Goal: Use online tool/utility

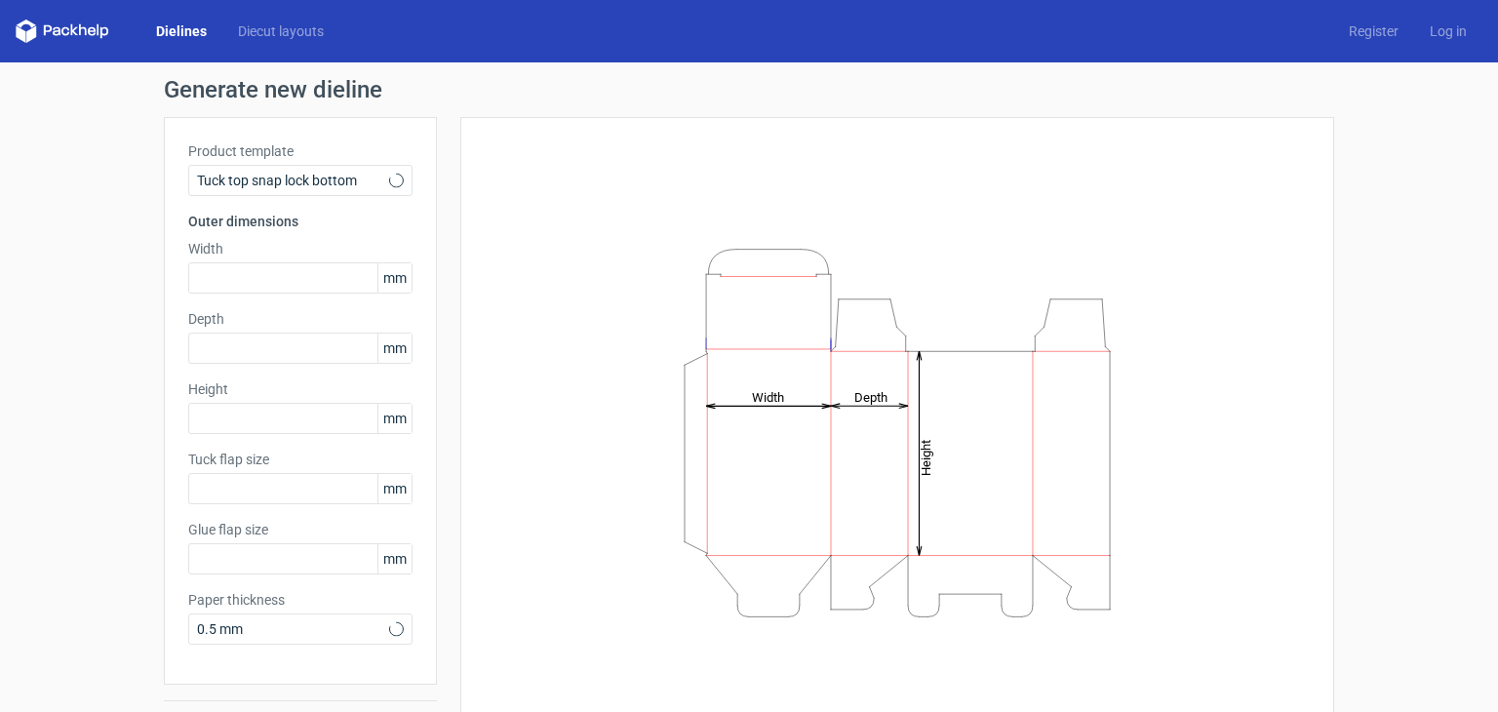
type input "15"
type input "10"
click at [267, 269] on input "text" at bounding box center [300, 277] width 224 height 31
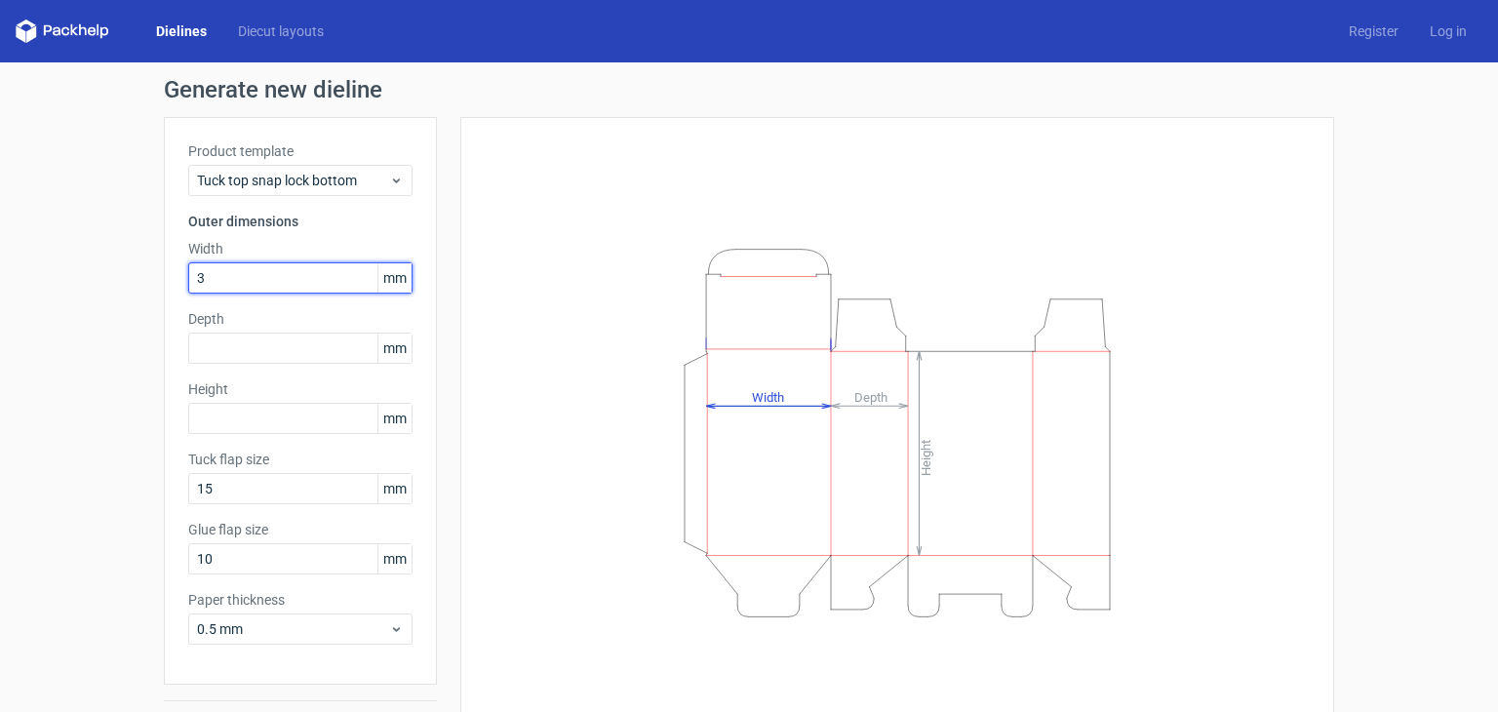
type input "3"
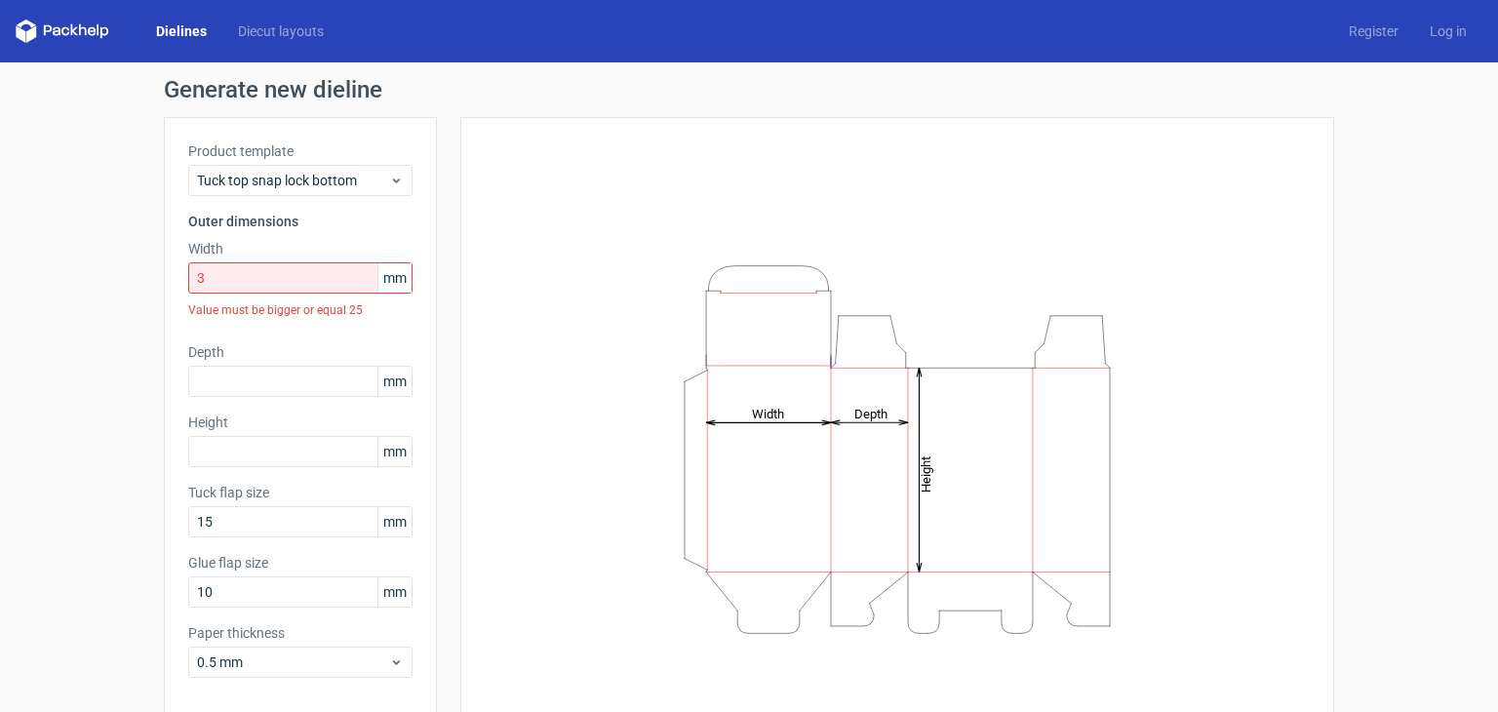
click at [386, 276] on span "mm" at bounding box center [394, 277] width 34 height 29
click at [387, 287] on span "mm" at bounding box center [394, 277] width 34 height 29
click at [393, 286] on span "mm" at bounding box center [394, 277] width 34 height 29
click at [389, 281] on span "mm" at bounding box center [394, 277] width 34 height 29
click at [377, 280] on span "mm" at bounding box center [394, 277] width 34 height 29
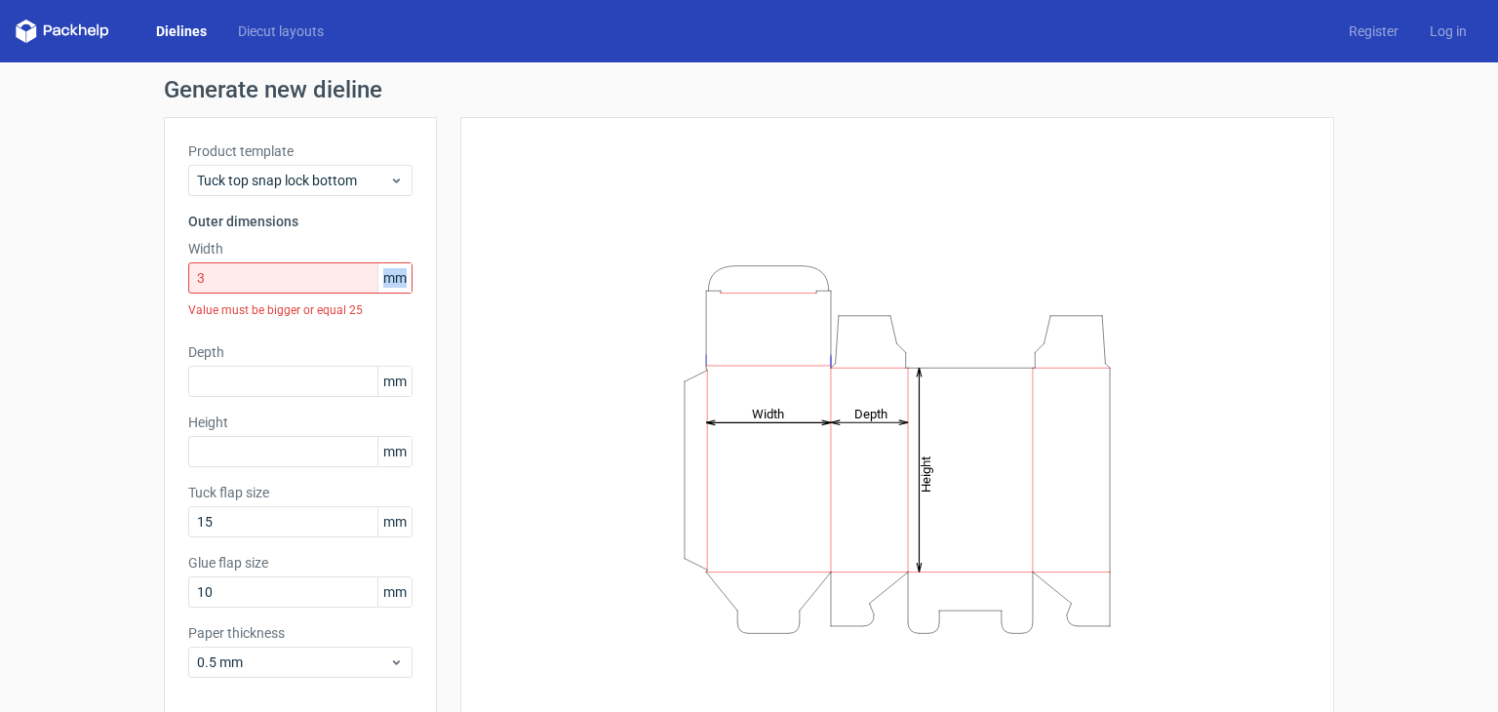
drag, startPoint x: 375, startPoint y: 276, endPoint x: 404, endPoint y: 286, distance: 30.8
click at [404, 286] on span "mm" at bounding box center [394, 277] width 34 height 29
click at [331, 282] on input "3" at bounding box center [300, 277] width 224 height 31
drag, startPoint x: 331, startPoint y: 282, endPoint x: 134, endPoint y: 282, distance: 197.0
click at [134, 282] on div "Generate new dieline Product template Tuck top snap lock bottom Outer dimension…" at bounding box center [749, 429] width 1498 height 734
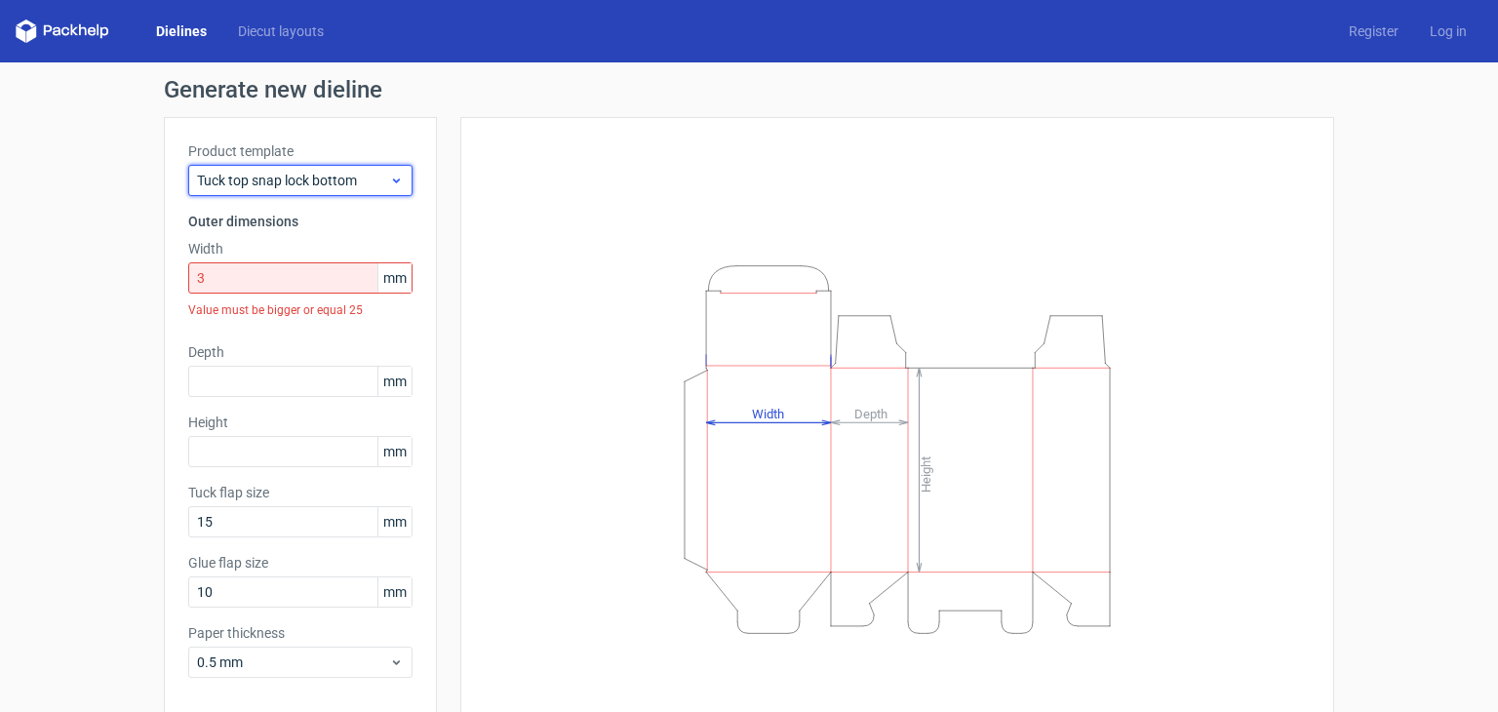
click at [312, 188] on span "Tuck top snap lock bottom" at bounding box center [293, 181] width 192 height 20
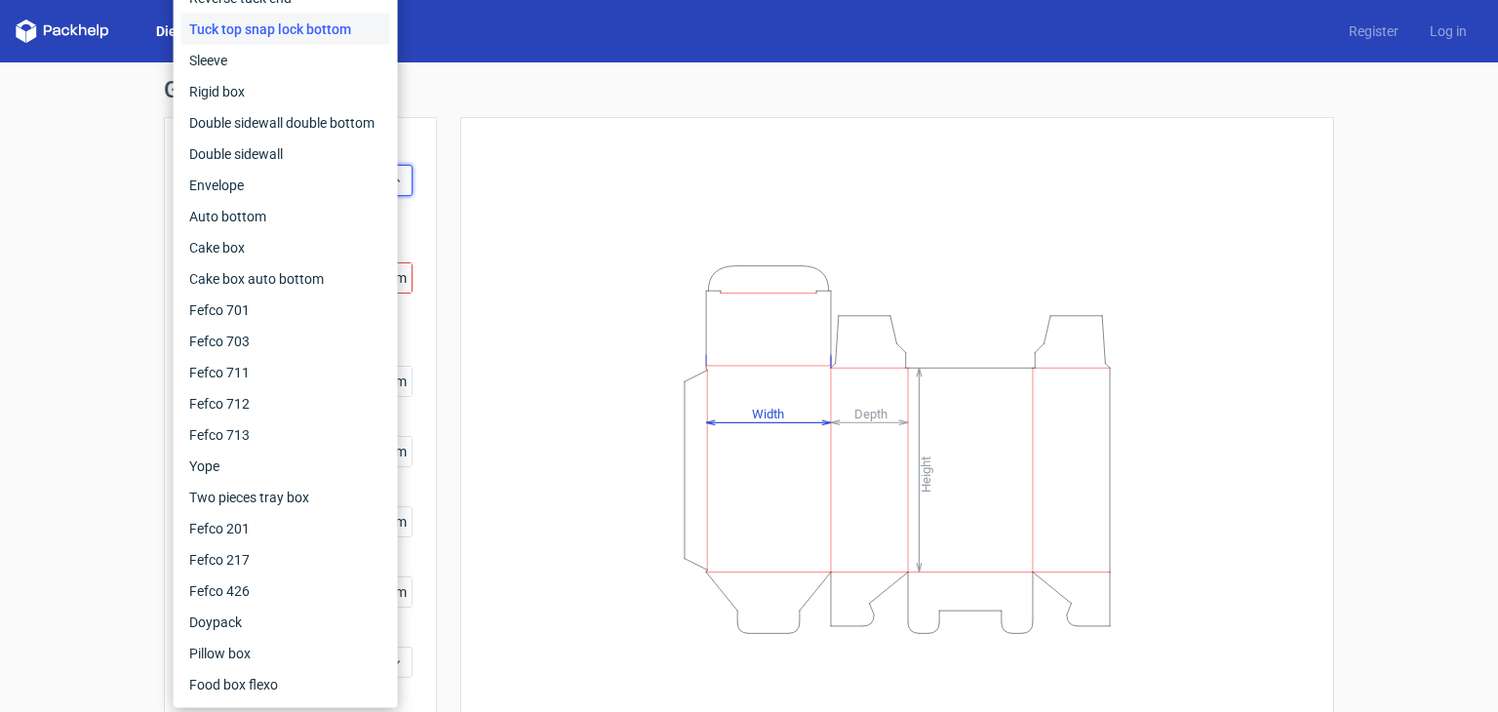
click at [546, 318] on div "Height Depth Width" at bounding box center [897, 448] width 825 height 615
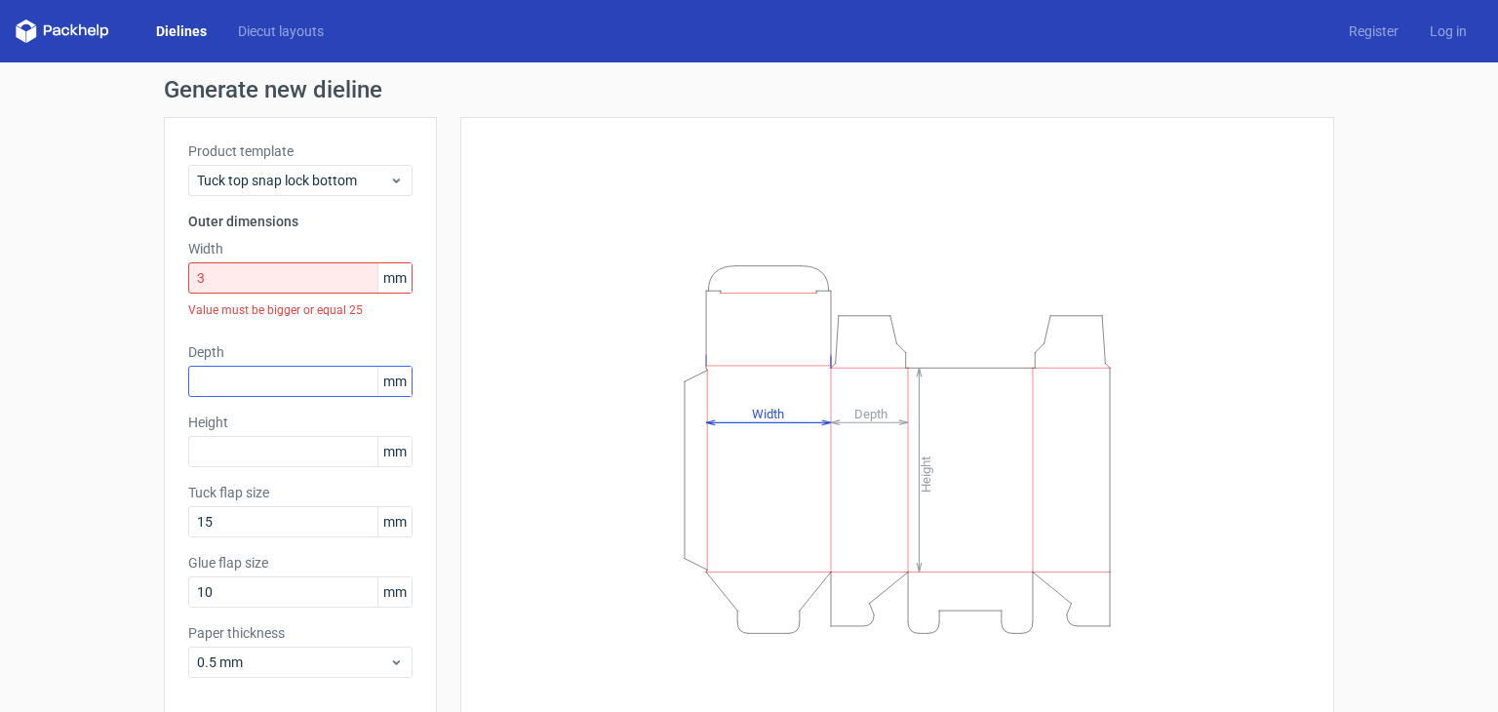
scroll to position [85, 0]
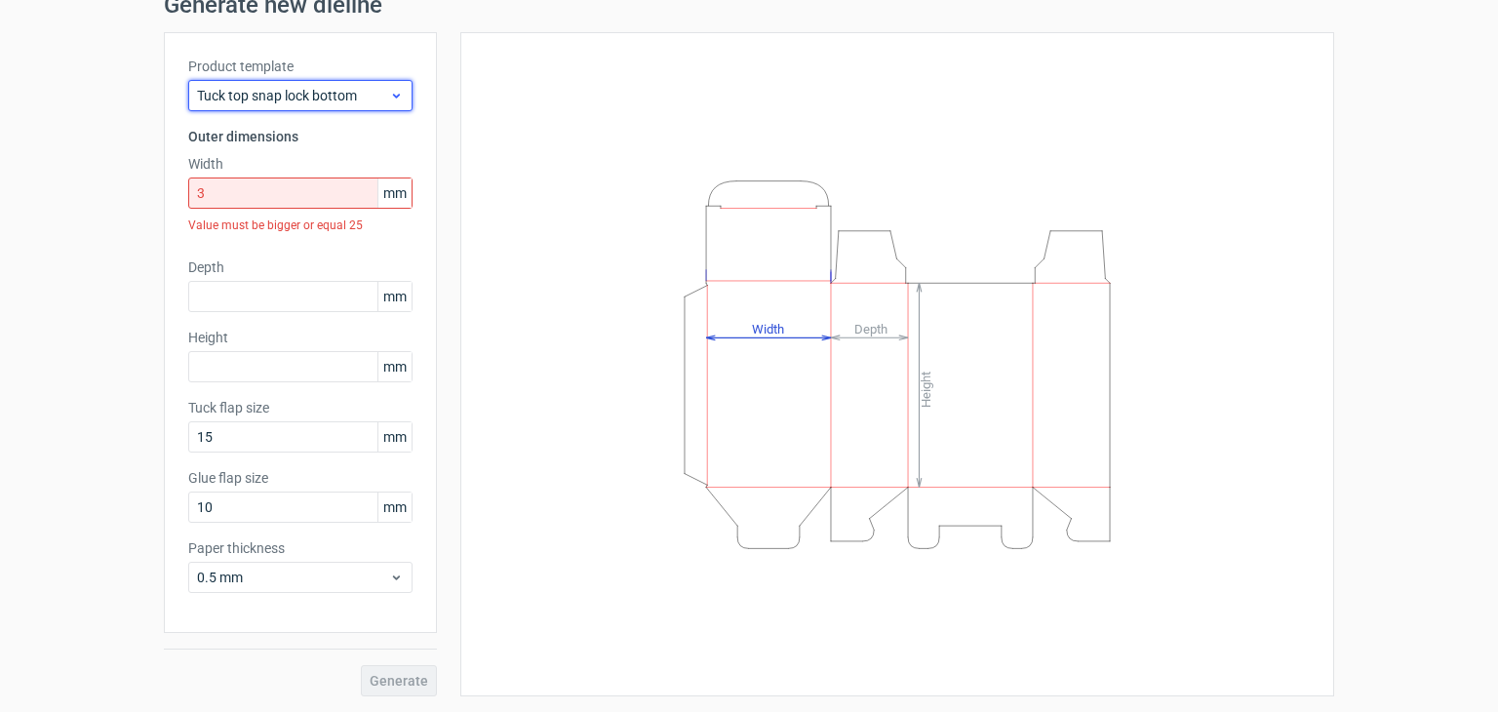
click at [279, 88] on span "Tuck top snap lock bottom" at bounding box center [293, 96] width 192 height 20
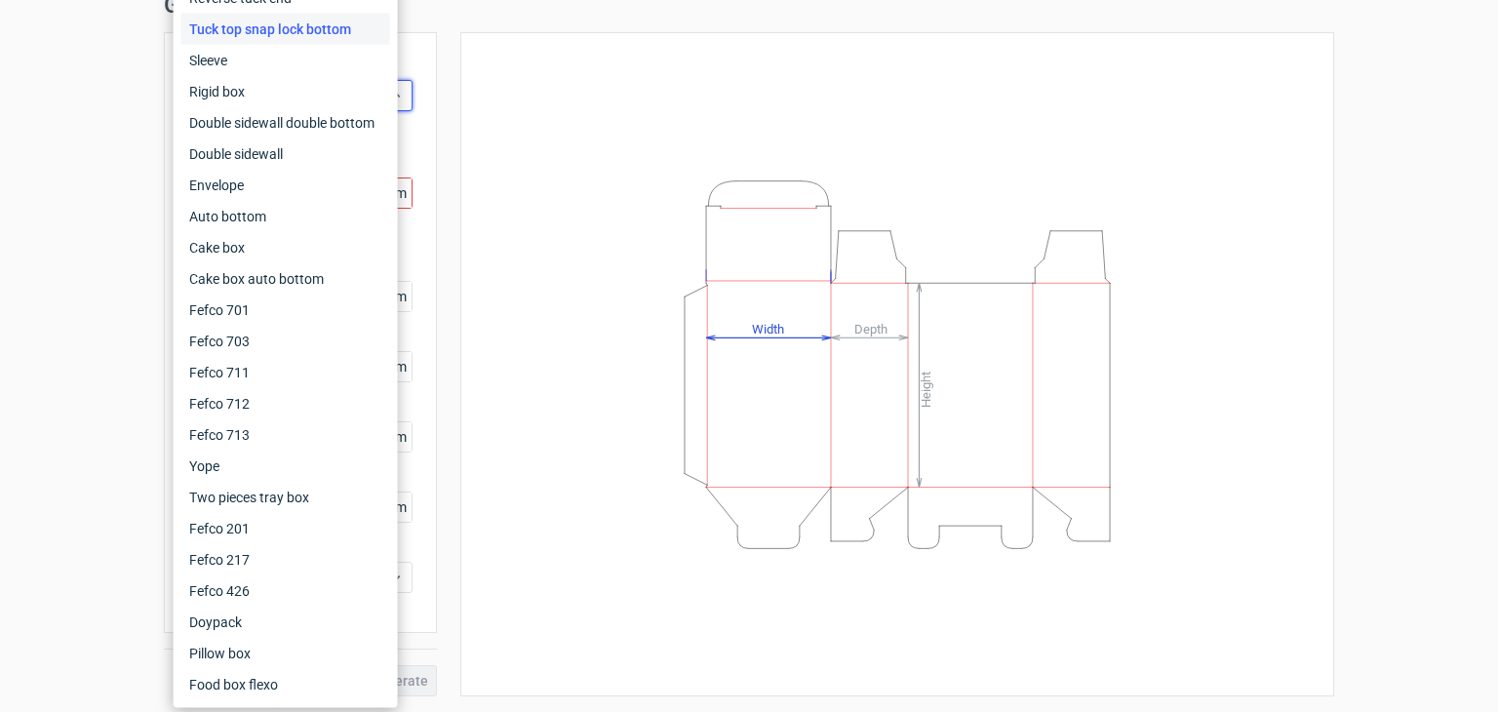
click at [474, 507] on div "Height Depth Width" at bounding box center [897, 364] width 874 height 664
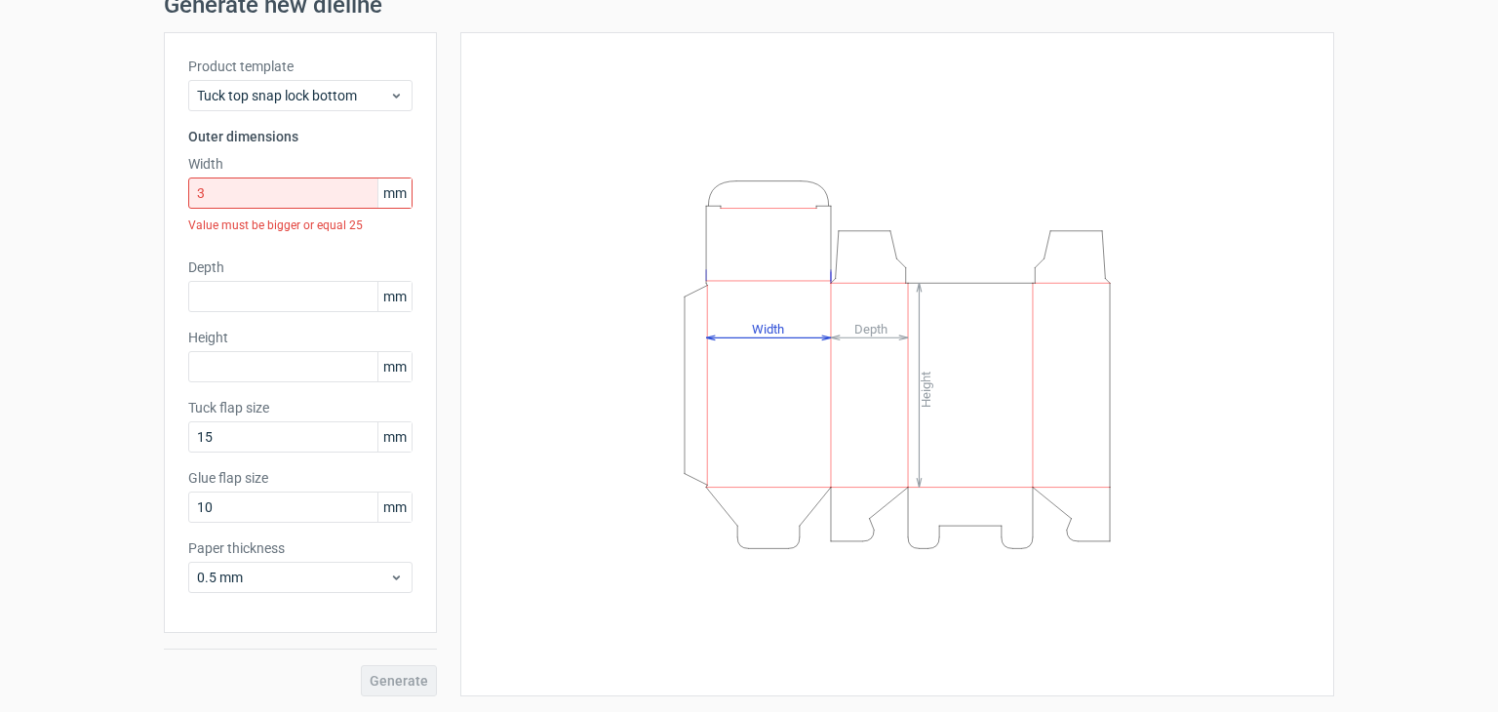
scroll to position [0, 0]
